Goal: Task Accomplishment & Management: Complete application form

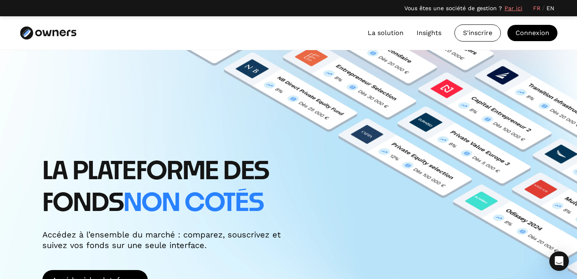
click at [547, 9] on link "EN" at bounding box center [550, 8] width 8 height 9
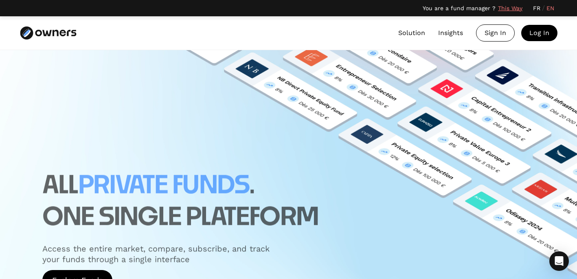
click at [547, 9] on link "EN" at bounding box center [550, 8] width 8 height 9
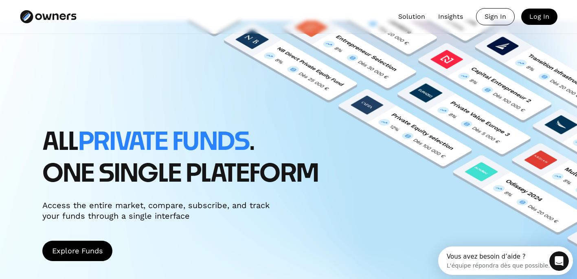
scroll to position [89, 0]
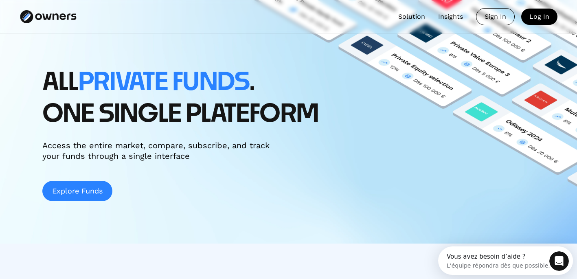
click at [84, 189] on link "Explore Funds" at bounding box center [77, 191] width 70 height 20
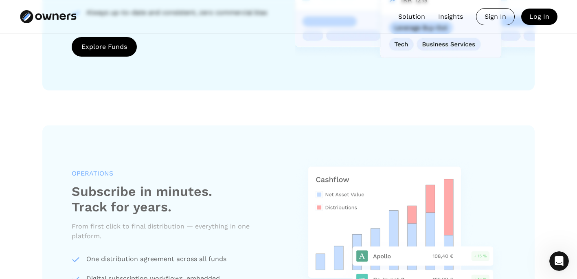
scroll to position [944, 0]
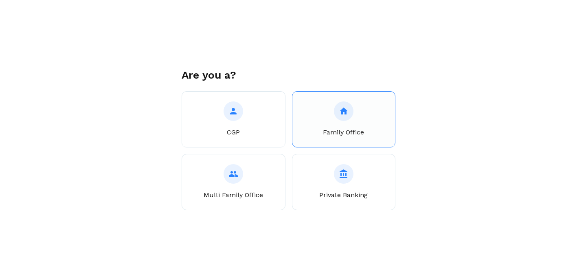
click at [336, 122] on button "Family Office" at bounding box center [344, 119] width 104 height 56
